Goal: Contribute content

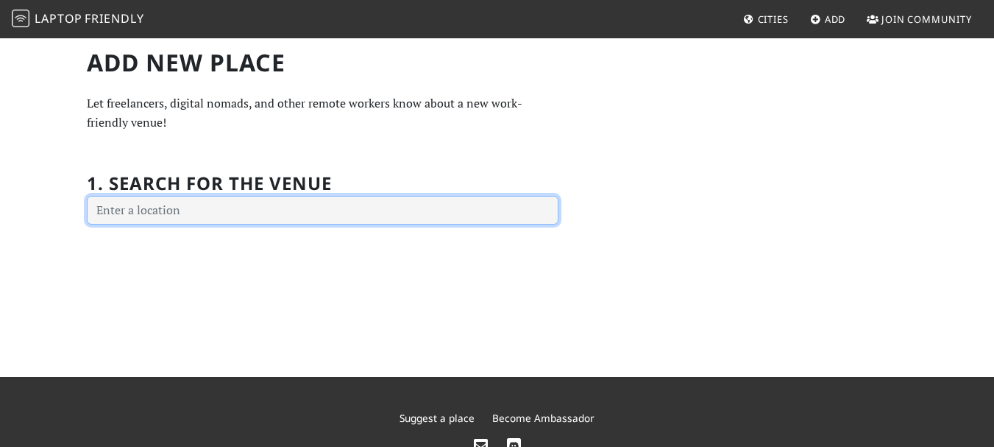
click at [210, 213] on input "text" at bounding box center [323, 210] width 472 height 29
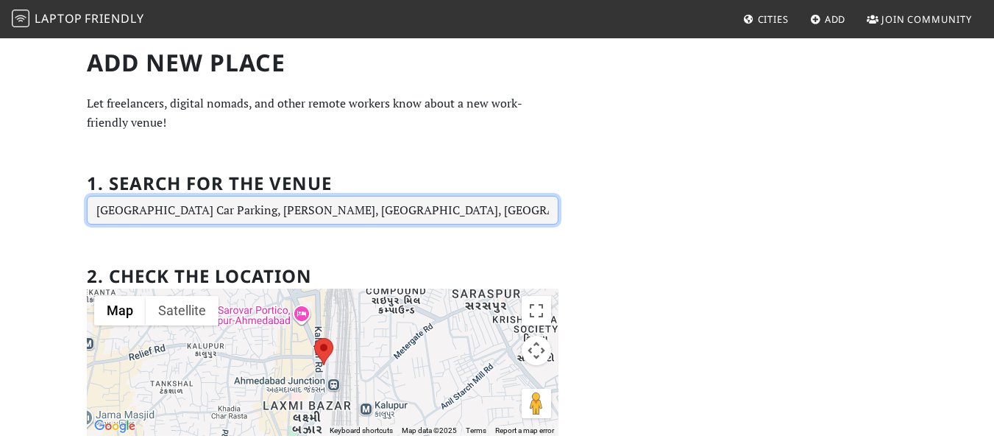
type input "Ahmedabad Railway Station Car Parking, Laxmi Bazar, Khadia, Ahmedabad, Gujarat,…"
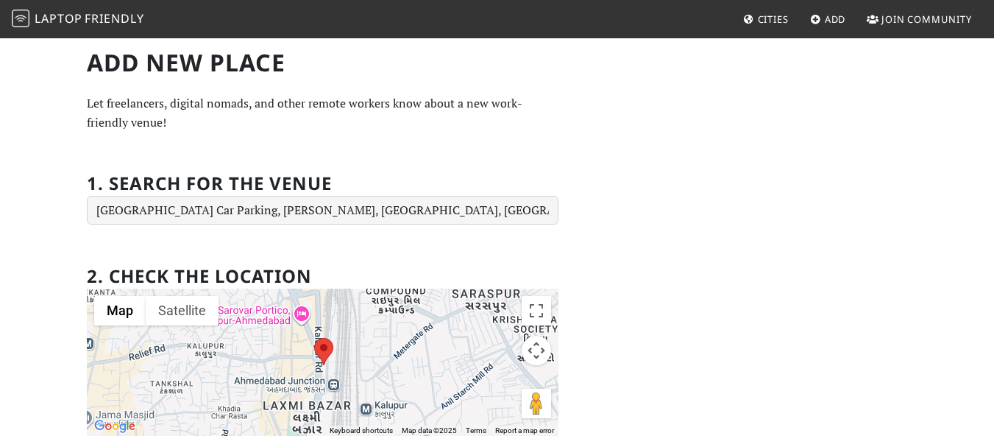
click at [80, 21] on span "Laptop" at bounding box center [59, 18] width 48 height 16
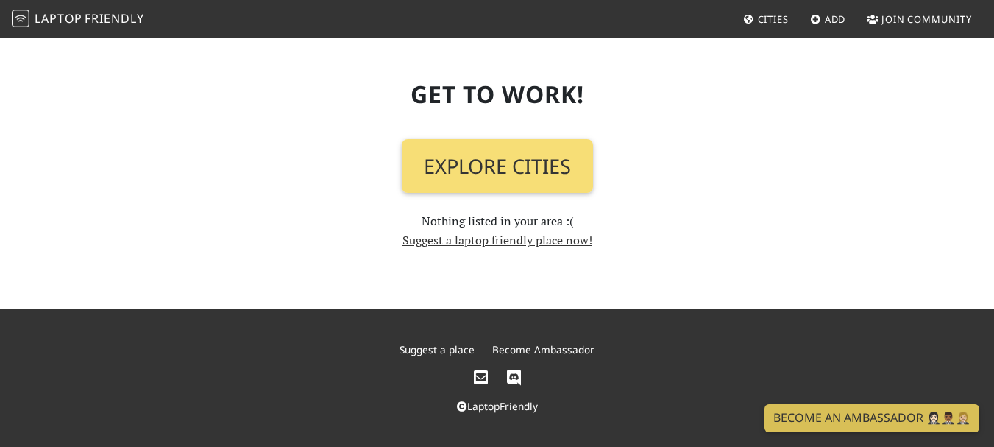
scroll to position [1715, 0]
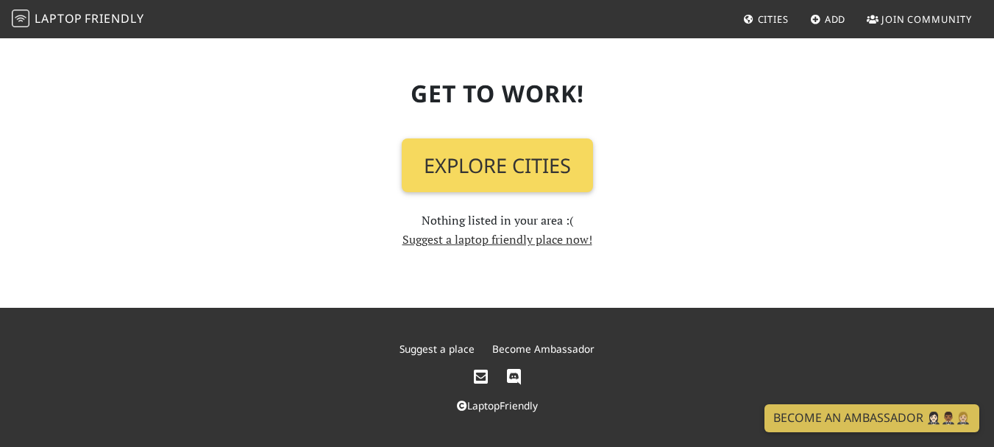
click at [555, 179] on link "Explore Cities" at bounding box center [497, 165] width 191 height 54
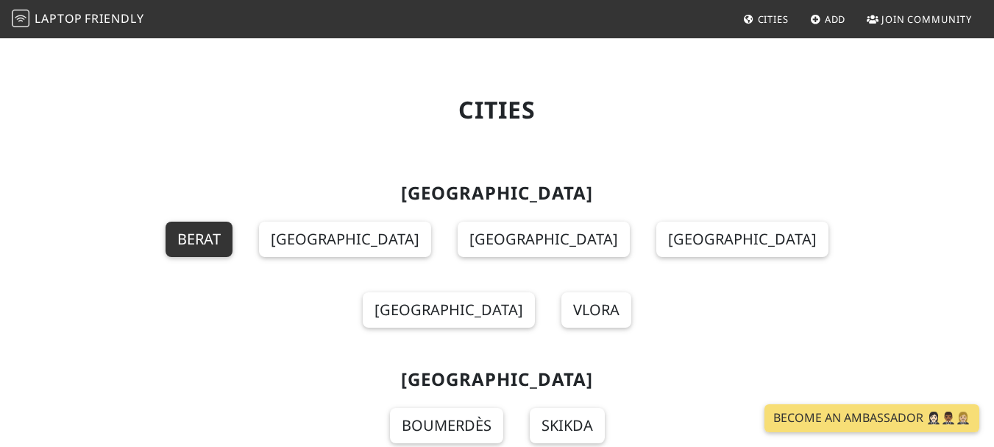
click at [232, 234] on link "Berat" at bounding box center [199, 238] width 67 height 35
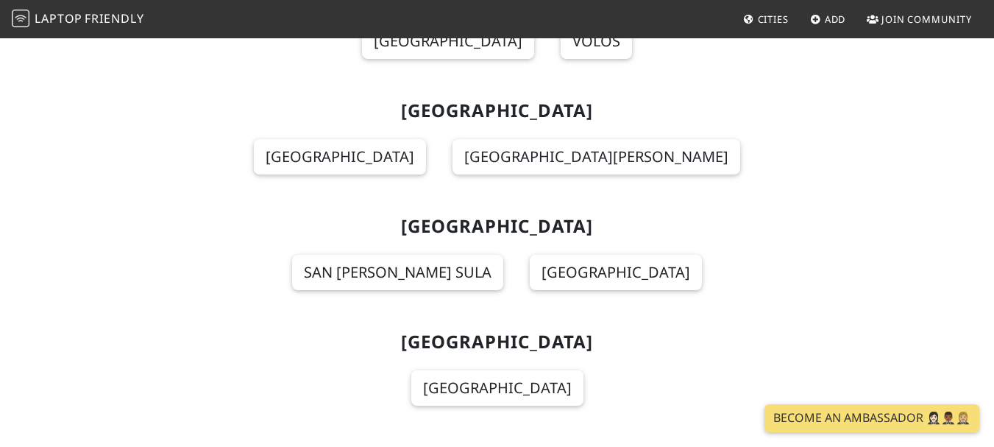
scroll to position [6327, 0]
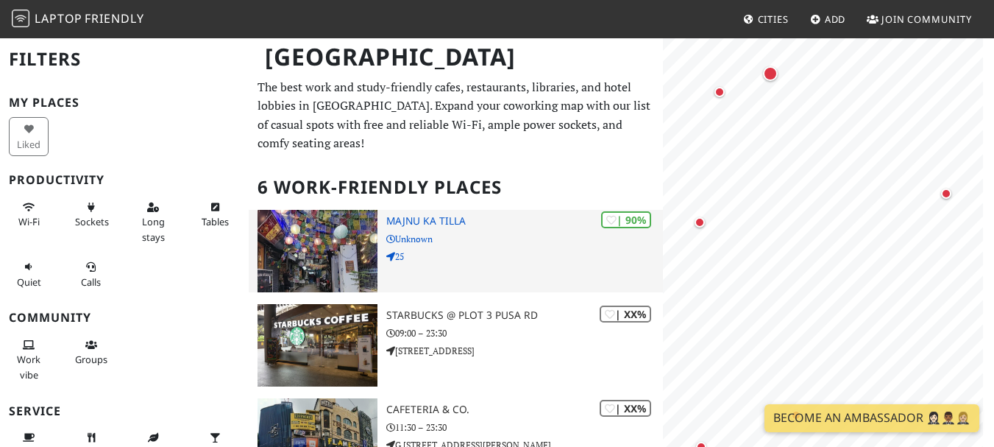
click at [487, 249] on p "25" at bounding box center [524, 256] width 276 height 14
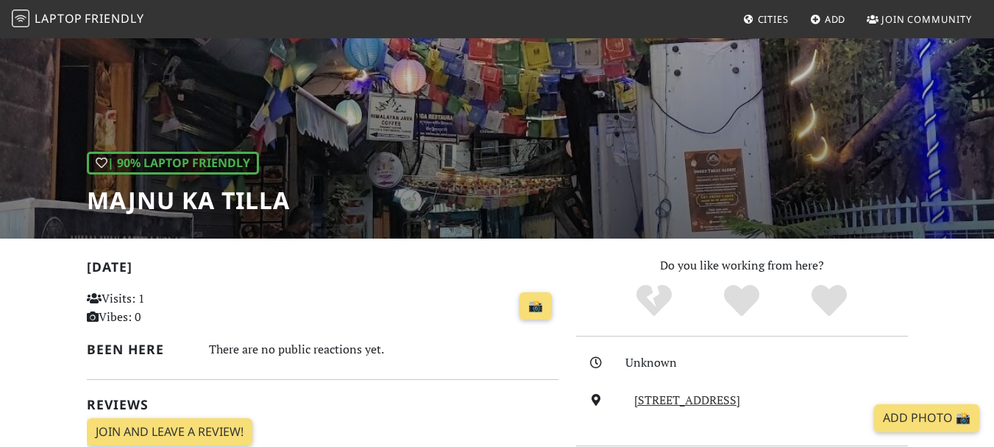
scroll to position [147, 0]
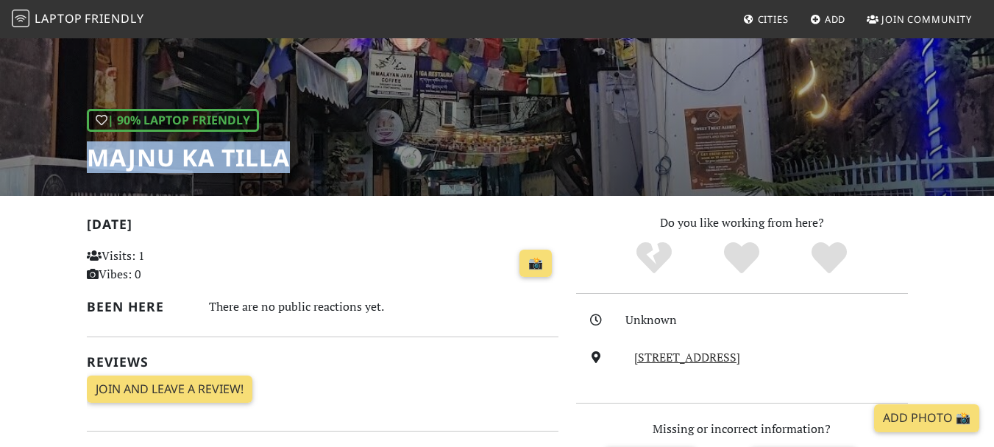
drag, startPoint x: 305, startPoint y: 164, endPoint x: 90, endPoint y: 157, distance: 214.9
click at [90, 157] on div "| 90% Laptop Friendly Majnu ka tilla" at bounding box center [497, 43] width 994 height 306
copy h1 "Majnu ka tilla"
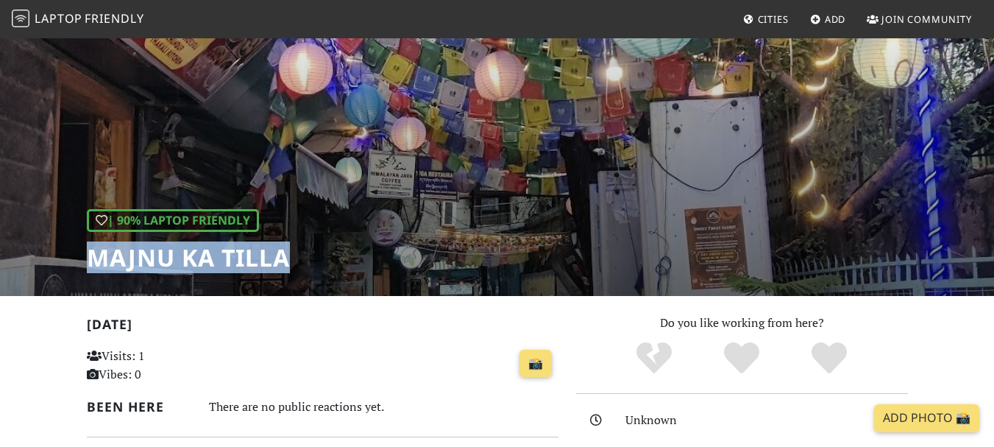
scroll to position [74, 0]
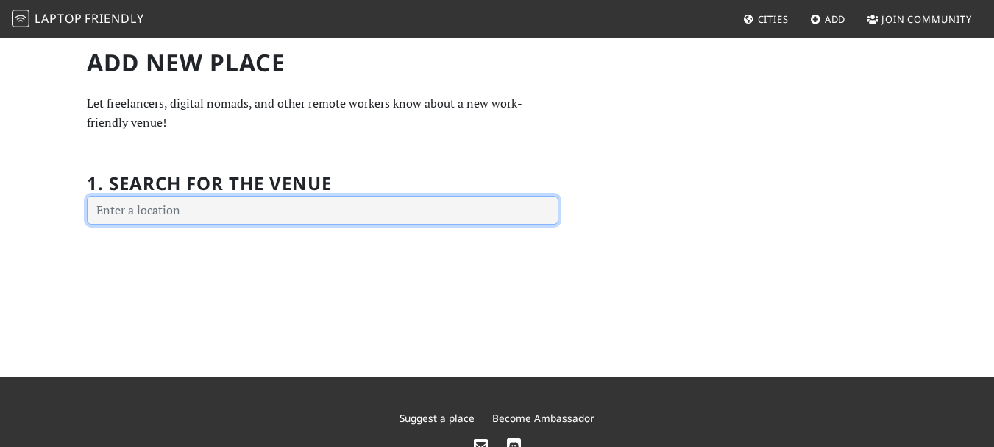
click at [198, 219] on input "text" at bounding box center [323, 210] width 472 height 29
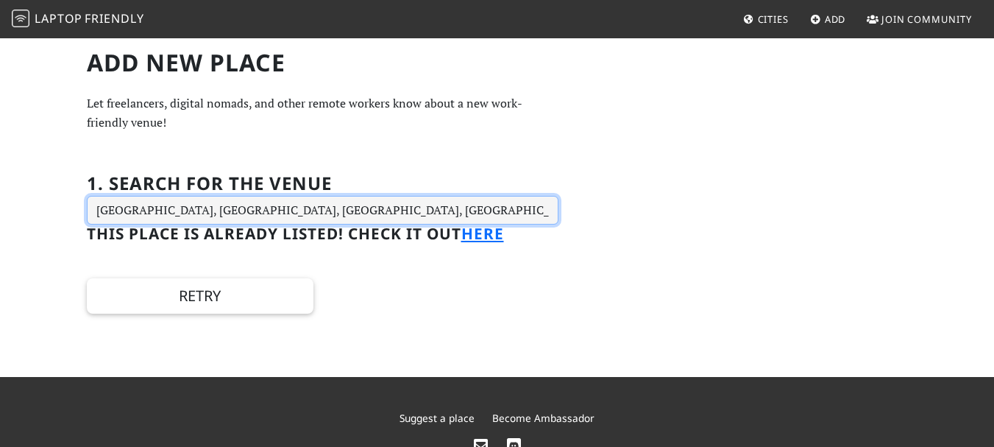
drag, startPoint x: 547, startPoint y: 209, endPoint x: 162, endPoint y: 208, distance: 384.8
click at [162, 208] on input "[GEOGRAPHIC_DATA], [GEOGRAPHIC_DATA], [GEOGRAPHIC_DATA], [GEOGRAPHIC_DATA], [GE…" at bounding box center [323, 210] width 472 height 29
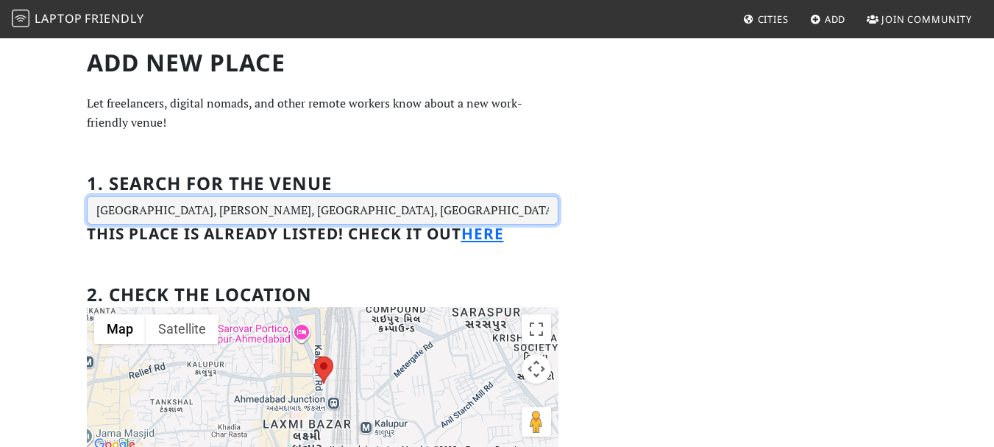
scroll to position [0, 82]
drag, startPoint x: 169, startPoint y: 207, endPoint x: 642, endPoint y: 238, distance: 474.1
click at [642, 238] on div "Add new Place Let freelancers, digital nomads, and other remote workers know ab…" at bounding box center [497, 319] width 839 height 540
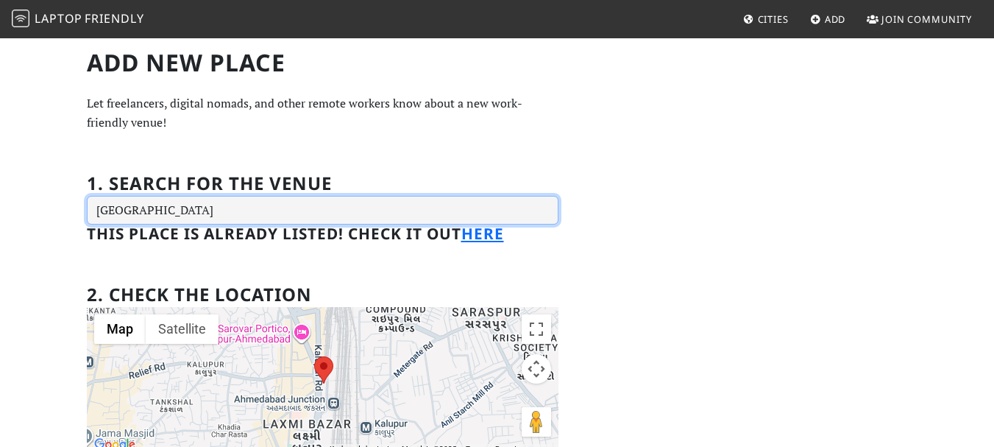
scroll to position [0, 0]
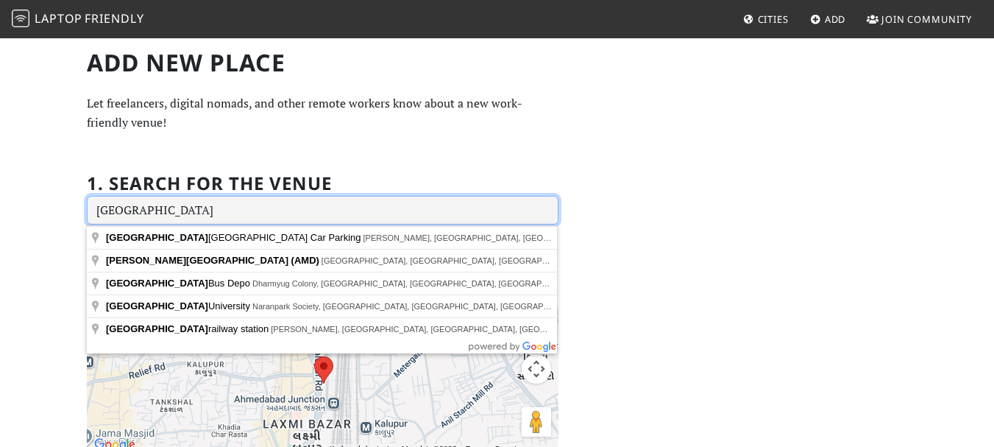
type input "[GEOGRAPHIC_DATA]"
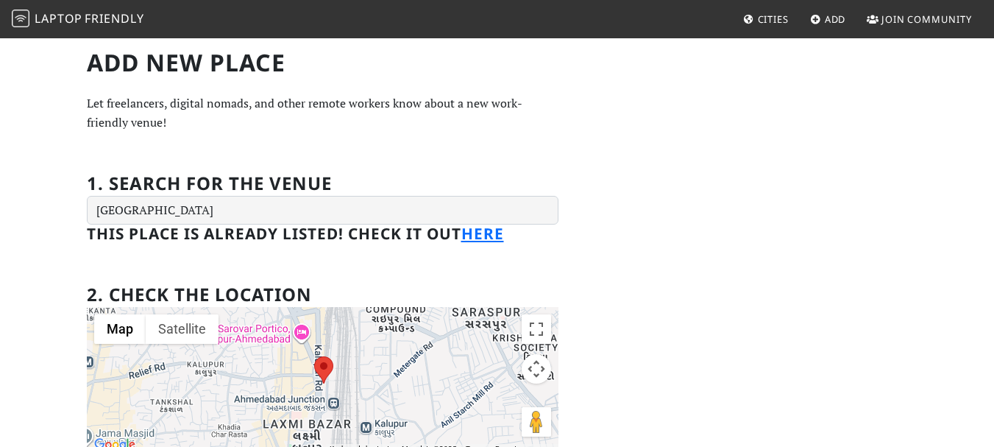
click at [640, 238] on div "Add new Place Let freelancers, digital nomads, and other remote workers know ab…" at bounding box center [497, 319] width 839 height 540
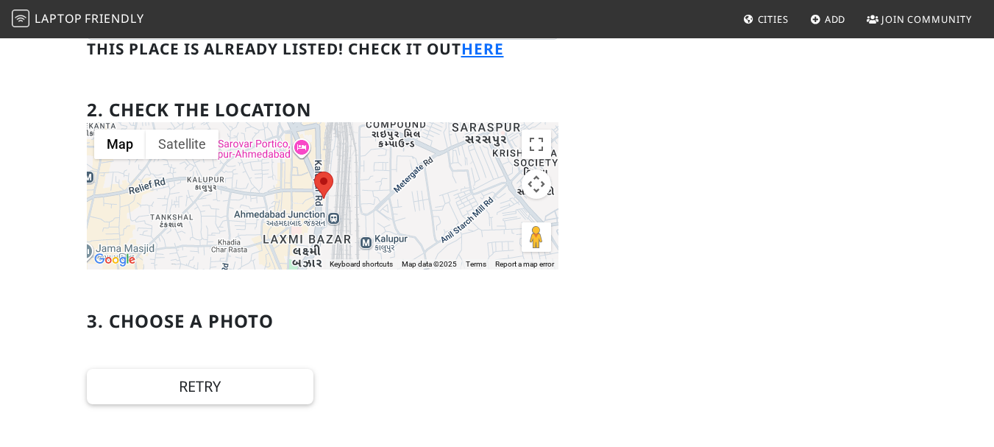
scroll to position [221, 0]
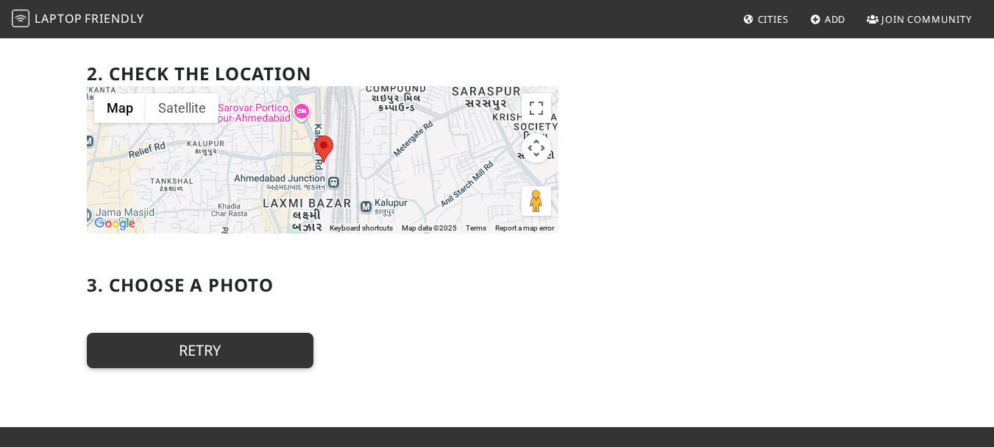
click at [244, 350] on button "Retry" at bounding box center [200, 350] width 227 height 35
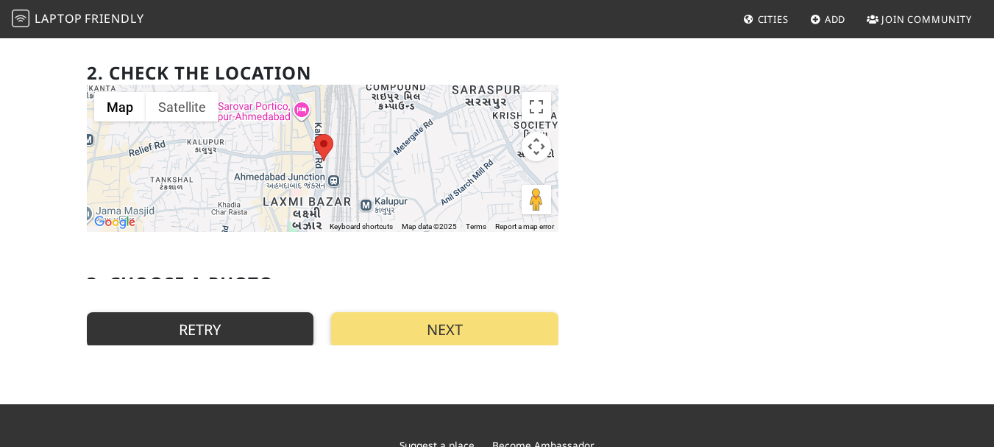
scroll to position [68, 0]
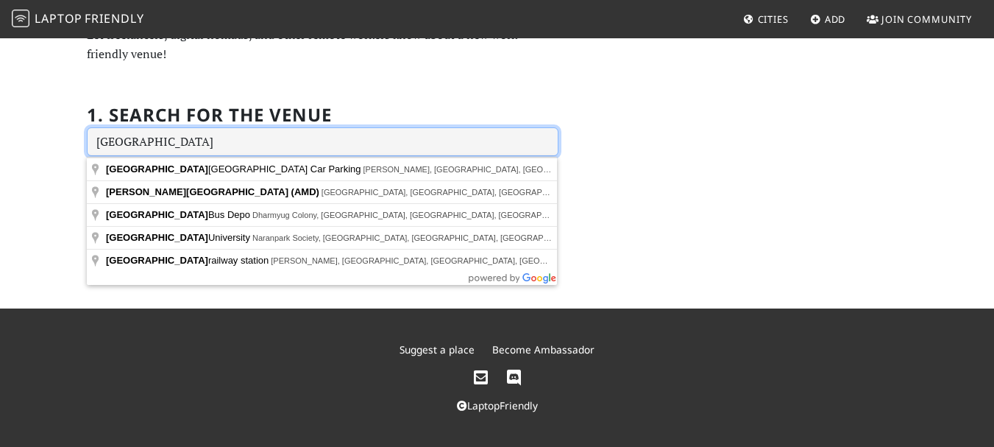
click at [144, 140] on input "[GEOGRAPHIC_DATA]" at bounding box center [323, 141] width 472 height 29
click at [702, 105] on div "Add new Place Let freelancers, digital nomads, and other remote workers know ab…" at bounding box center [497, 68] width 839 height 177
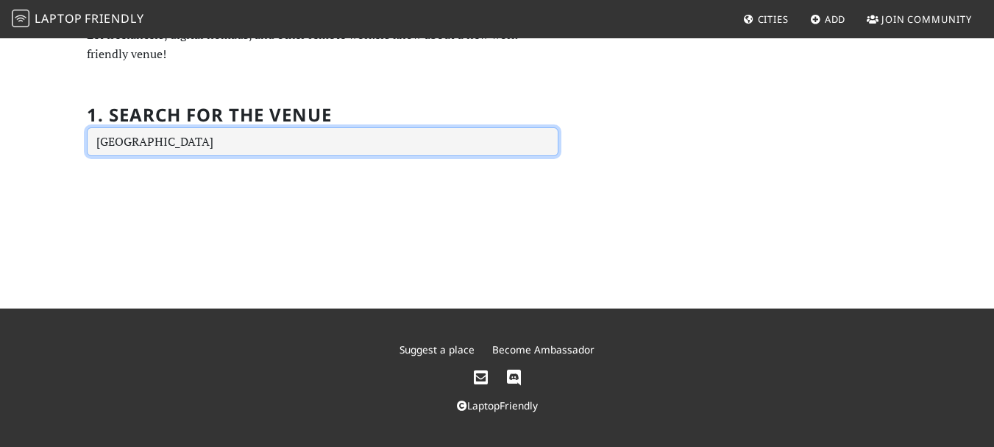
click at [199, 148] on input "[GEOGRAPHIC_DATA]" at bounding box center [323, 141] width 472 height 29
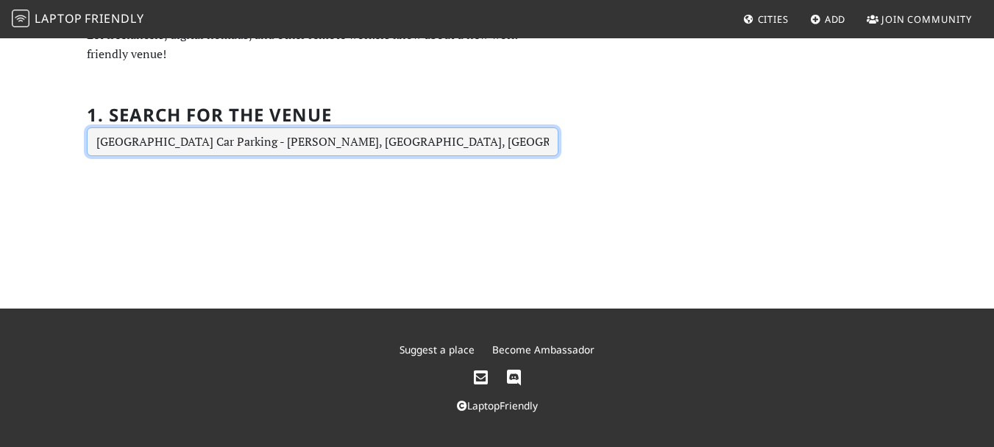
type input "[GEOGRAPHIC_DATA], [PERSON_NAME], [GEOGRAPHIC_DATA], [GEOGRAPHIC_DATA], [GEOGRA…"
